Goal: Task Accomplishment & Management: Manage account settings

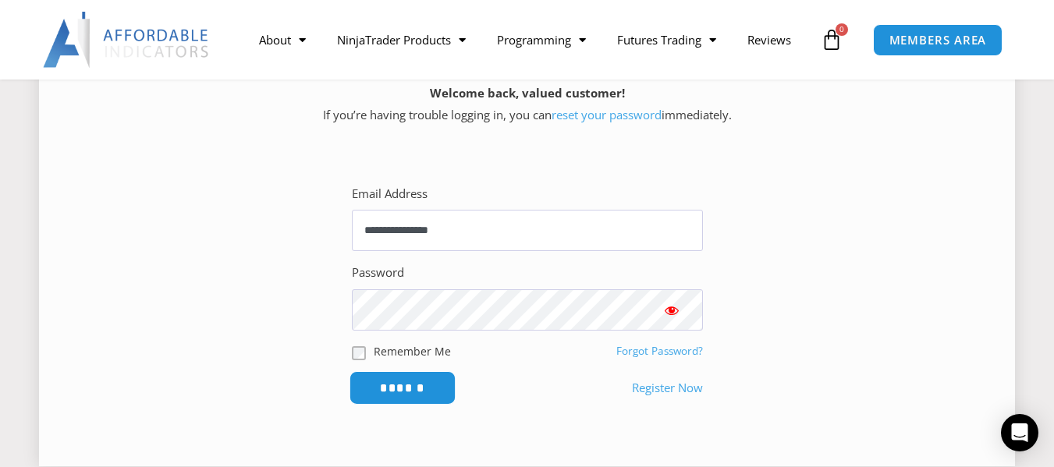
click at [377, 397] on input "******" at bounding box center [402, 388] width 107 height 34
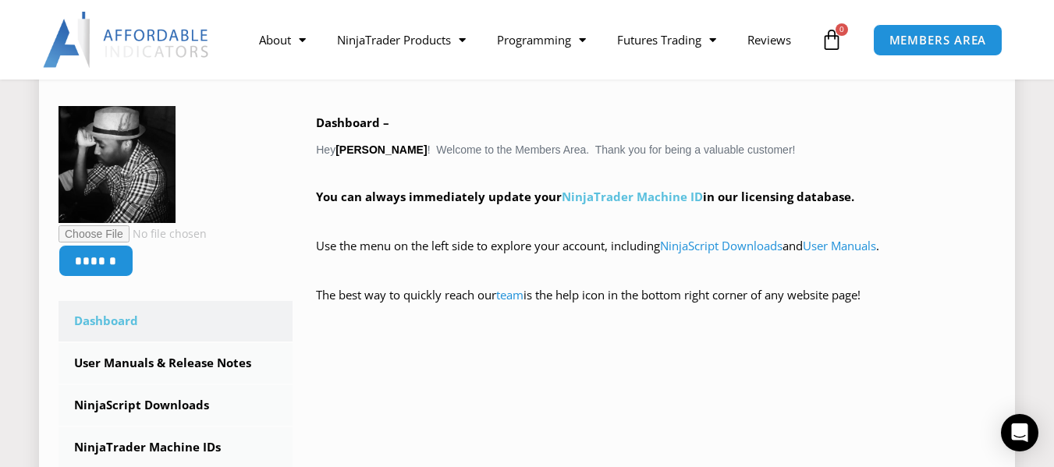
click at [605, 193] on link "NinjaTrader Machine ID" at bounding box center [632, 197] width 141 height 16
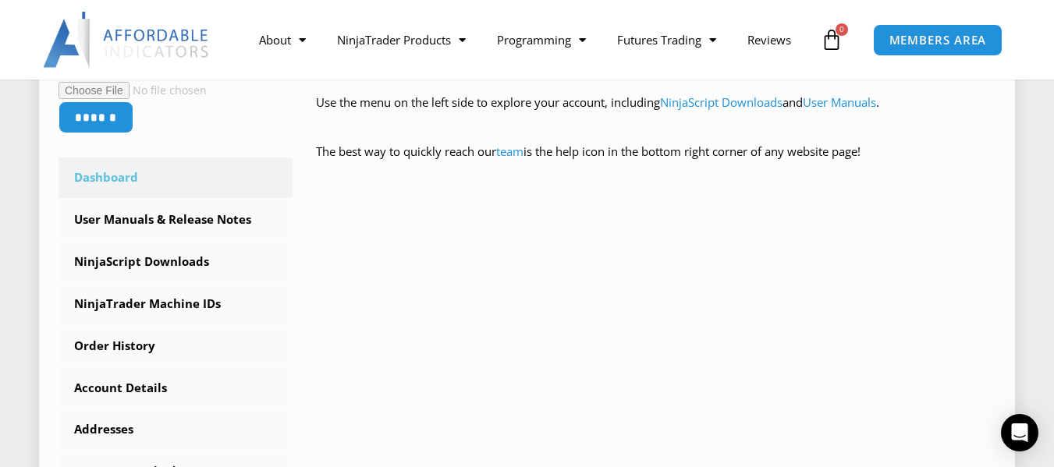
scroll to position [390, 0]
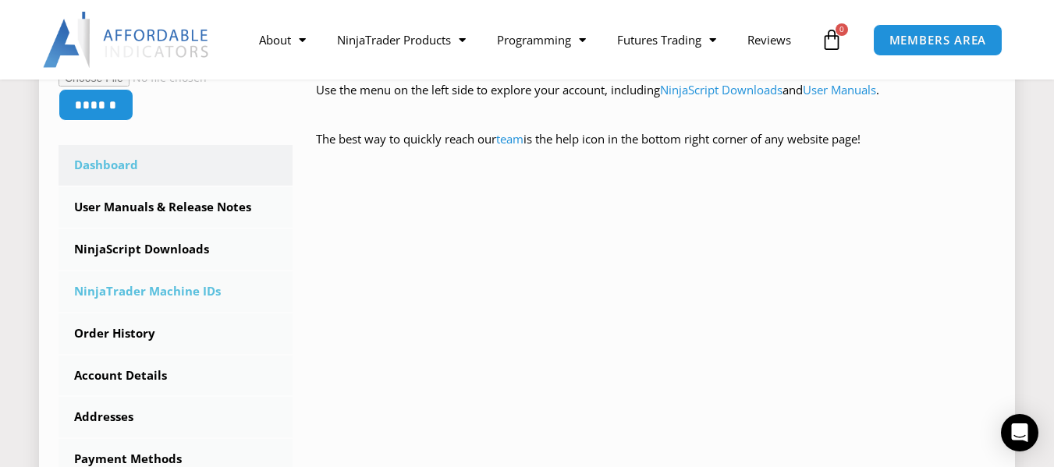
click at [211, 296] on link "NinjaTrader Machine IDs" at bounding box center [176, 292] width 234 height 41
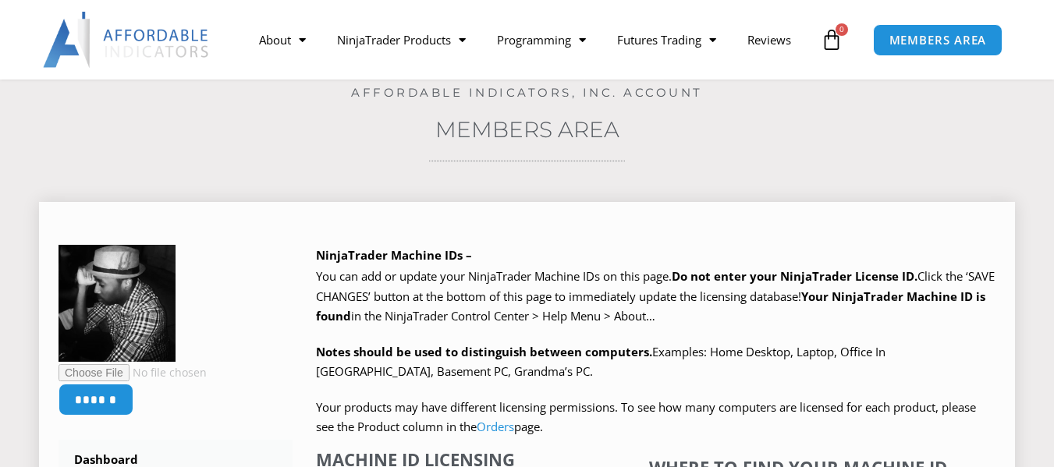
scroll to position [390, 0]
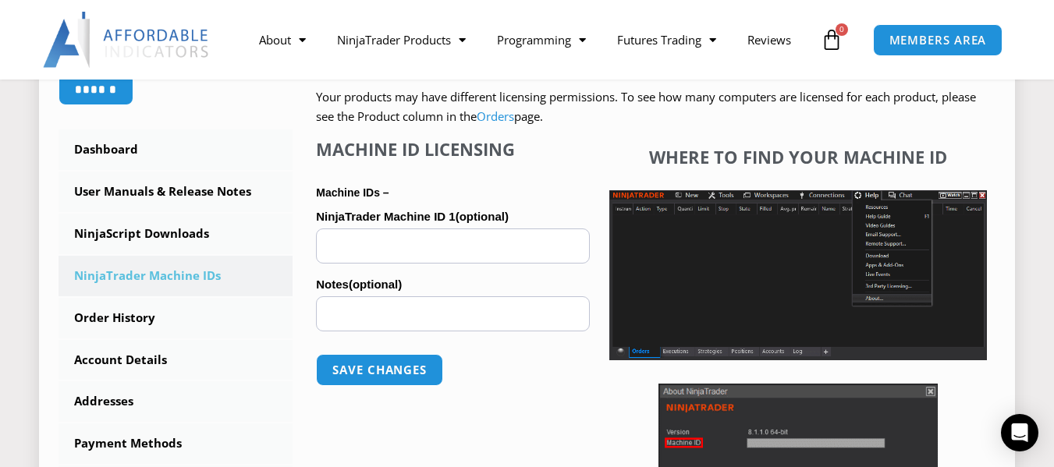
paste input "**********"
type input "**********"
click at [394, 376] on button "Save changes" at bounding box center [379, 370] width 133 height 34
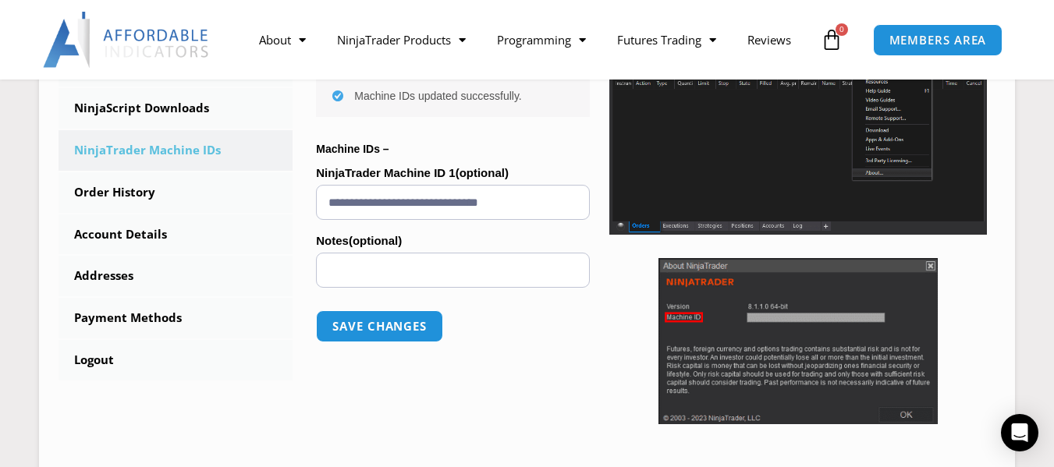
scroll to position [468, 0]
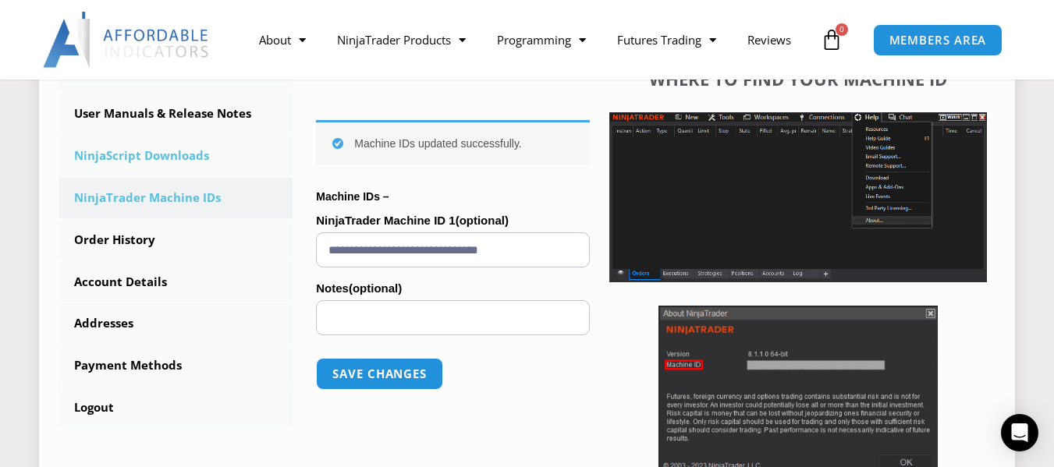
click at [146, 154] on link "NinjaScript Downloads" at bounding box center [176, 156] width 234 height 41
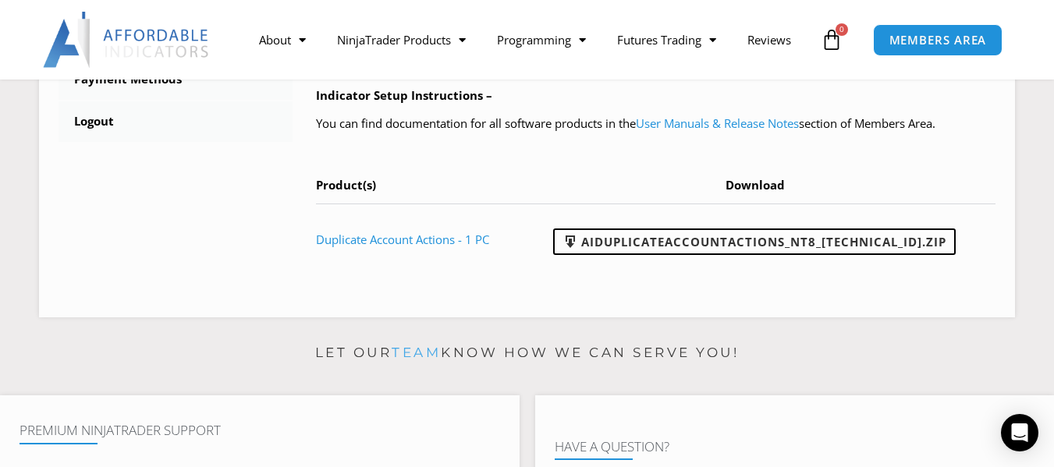
scroll to position [780, 0]
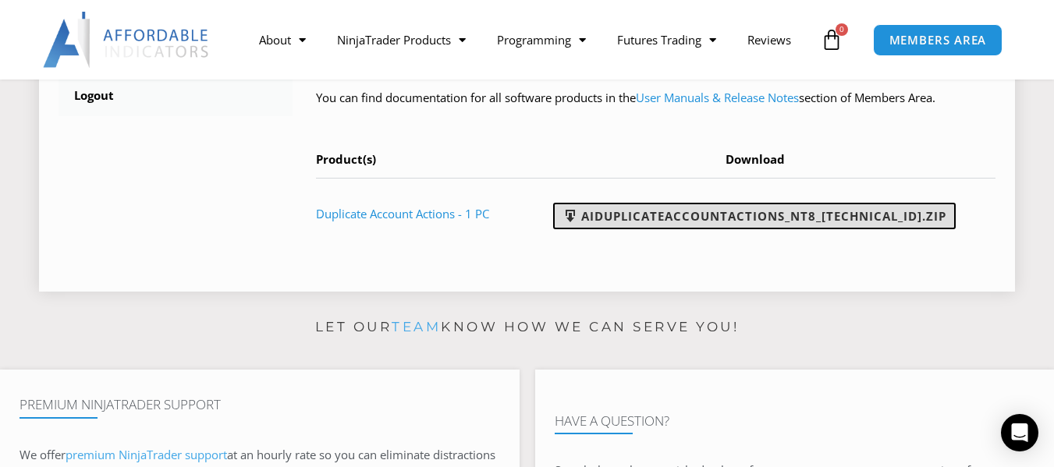
click at [693, 229] on link "AIDuplicateAccountActions_NT8_[TECHNICAL_ID].zip" at bounding box center [754, 216] width 403 height 27
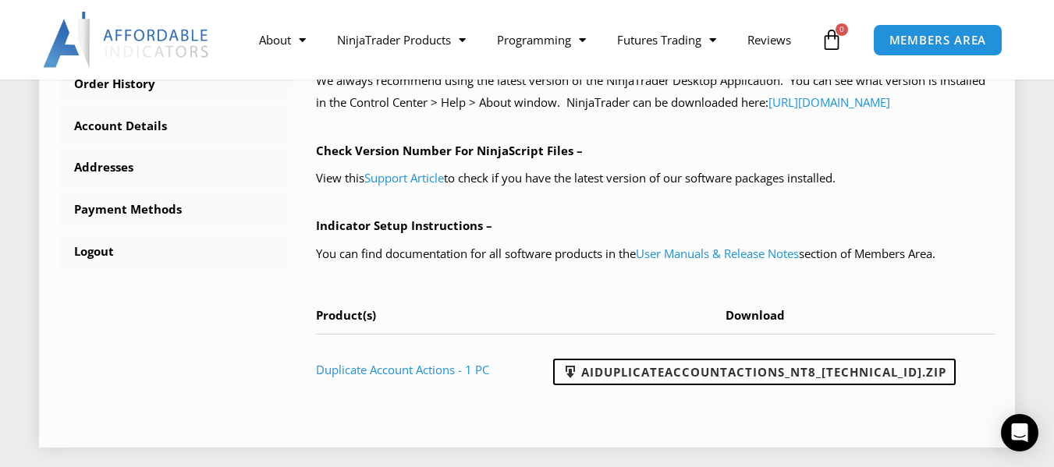
scroll to position [546, 0]
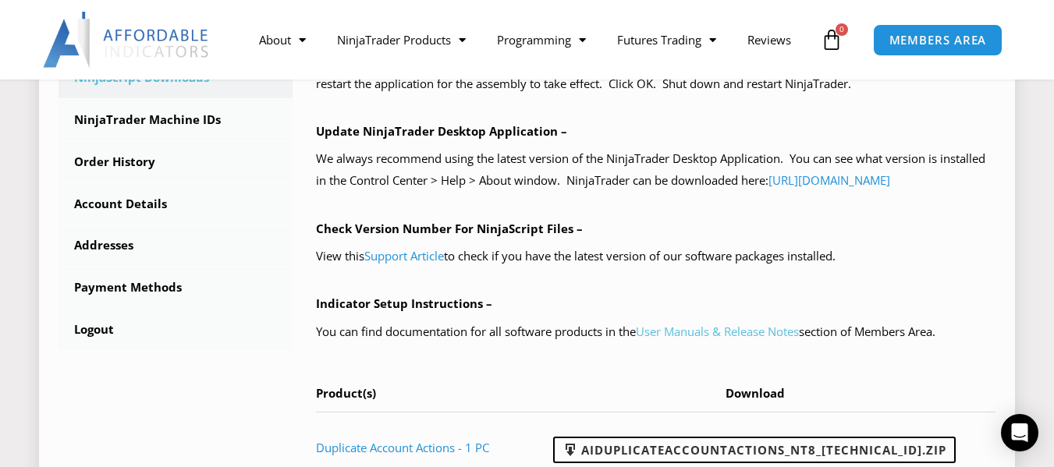
click at [705, 339] on link "User Manuals & Release Notes" at bounding box center [717, 332] width 163 height 16
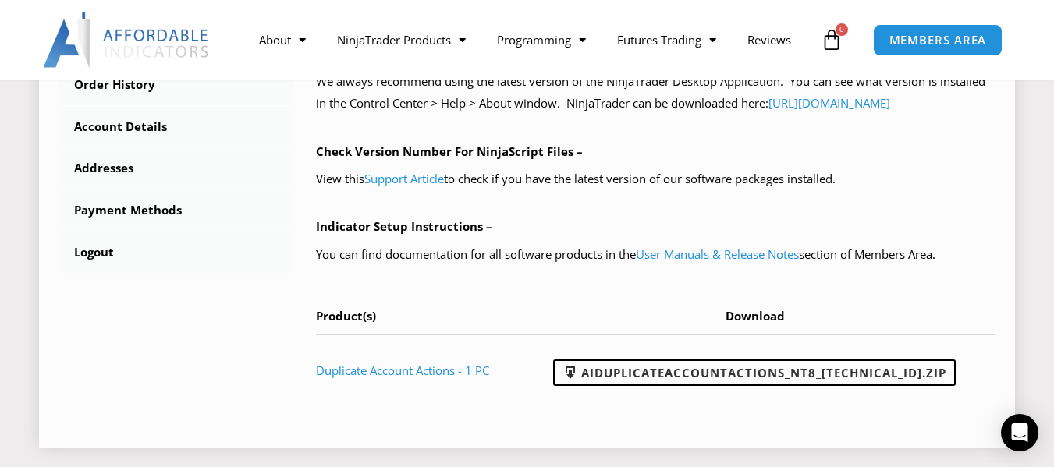
scroll to position [624, 0]
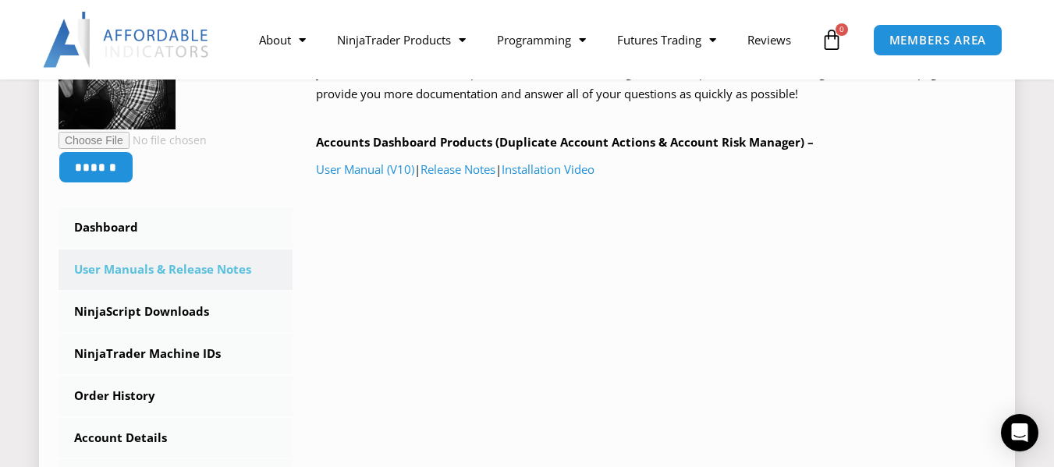
scroll to position [234, 0]
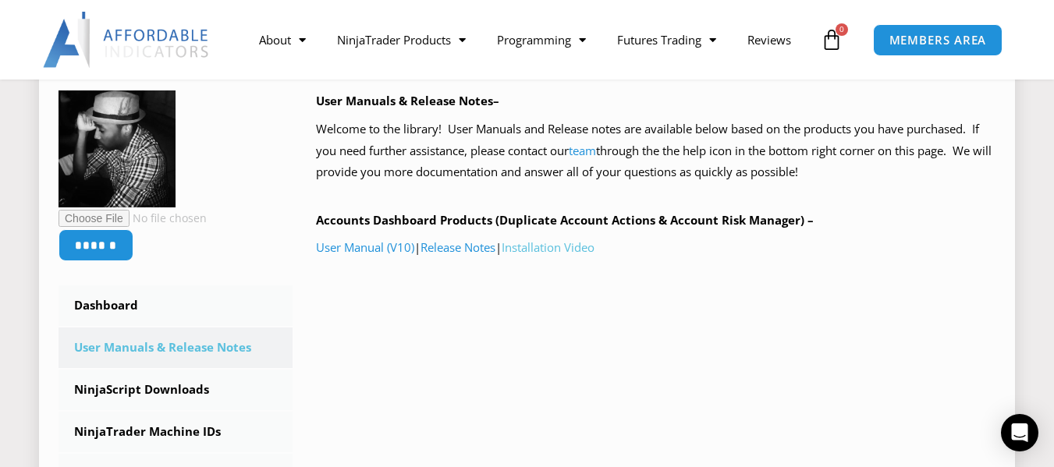
click at [592, 251] on link "Installation Video" at bounding box center [548, 248] width 93 height 16
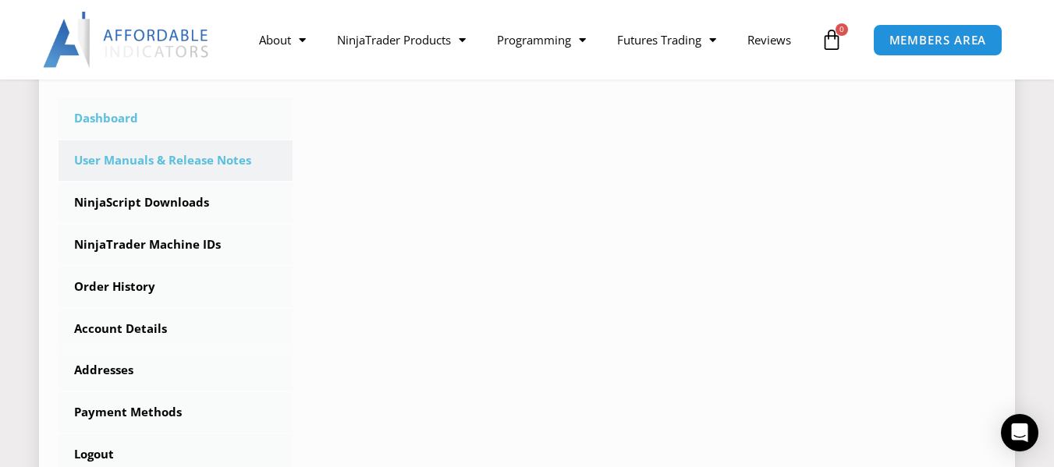
scroll to position [468, 0]
